Goal: Task Accomplishment & Management: Use online tool/utility

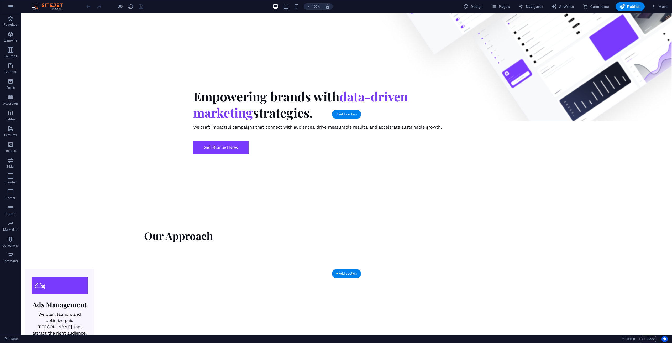
scroll to position [525, 0]
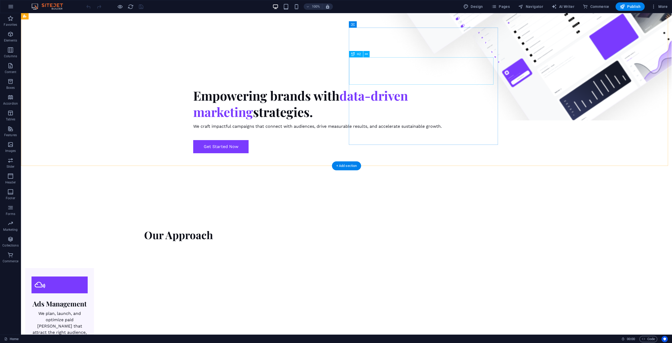
drag, startPoint x: 350, startPoint y: 65, endPoint x: 355, endPoint y: 67, distance: 4.9
